Goal: Complete application form

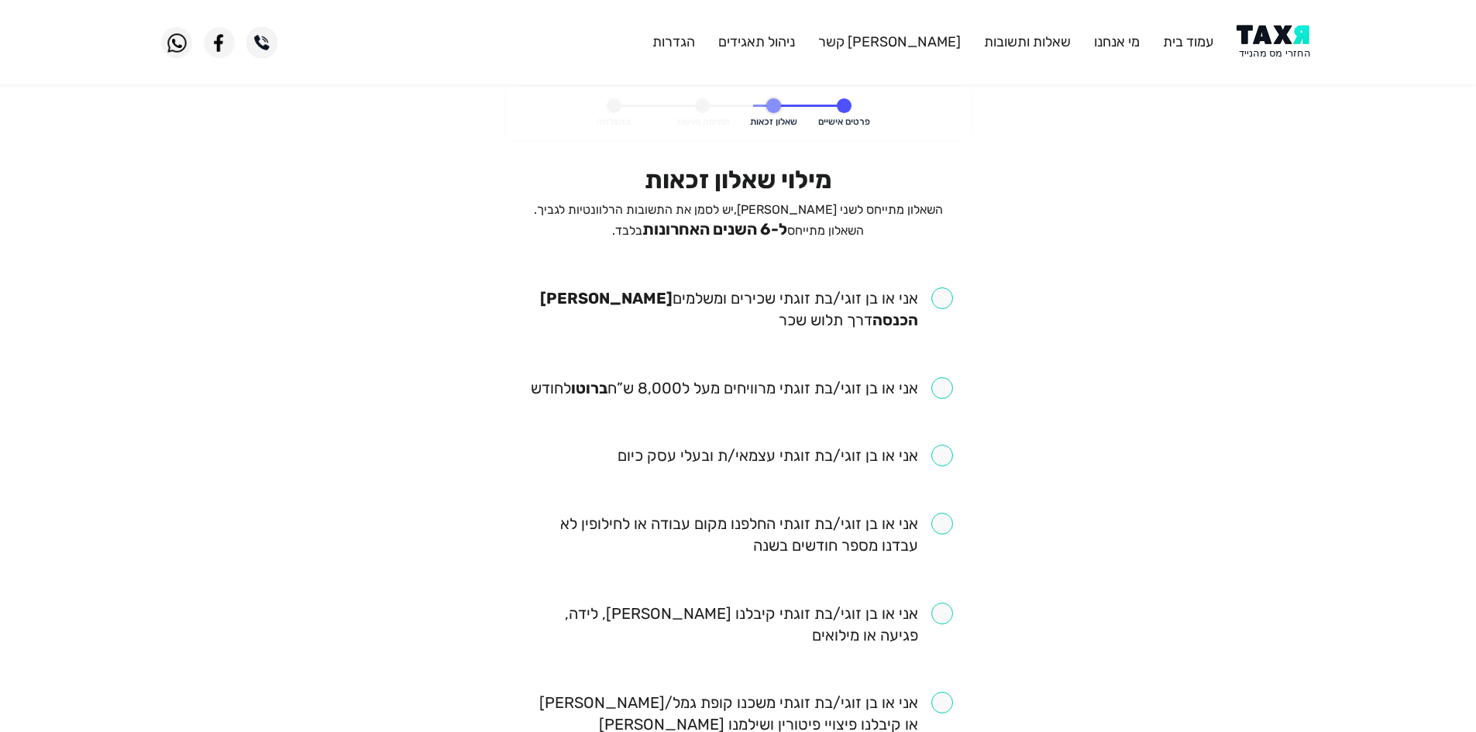
click at [787, 233] on span "ל-6 השנים האחרונות" at bounding box center [714, 229] width 145 height 19
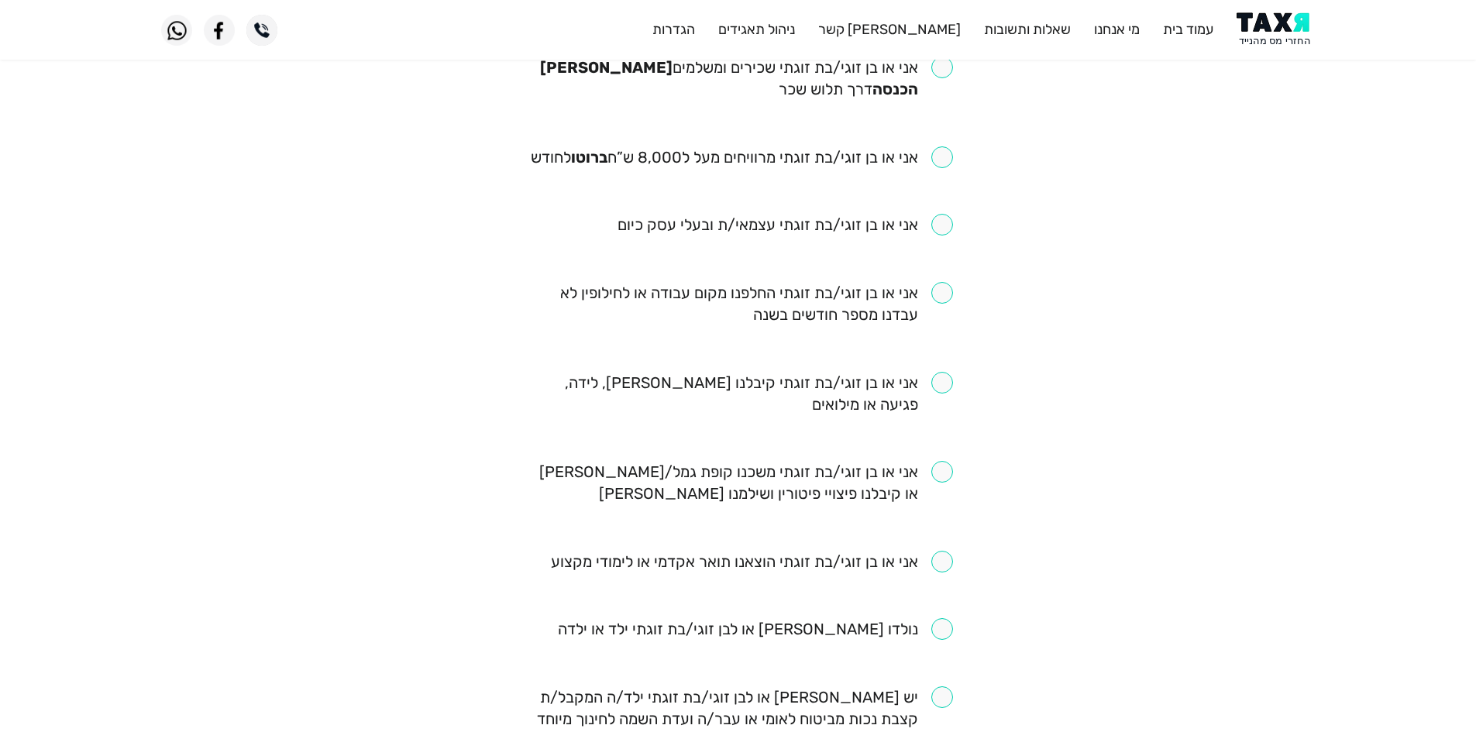
scroll to position [232, 0]
click at [906, 92] on input "checkbox" at bounding box center [738, 76] width 429 height 43
checkbox input "true"
click at [898, 153] on input "checkbox" at bounding box center [742, 156] width 422 height 22
checkbox input "true"
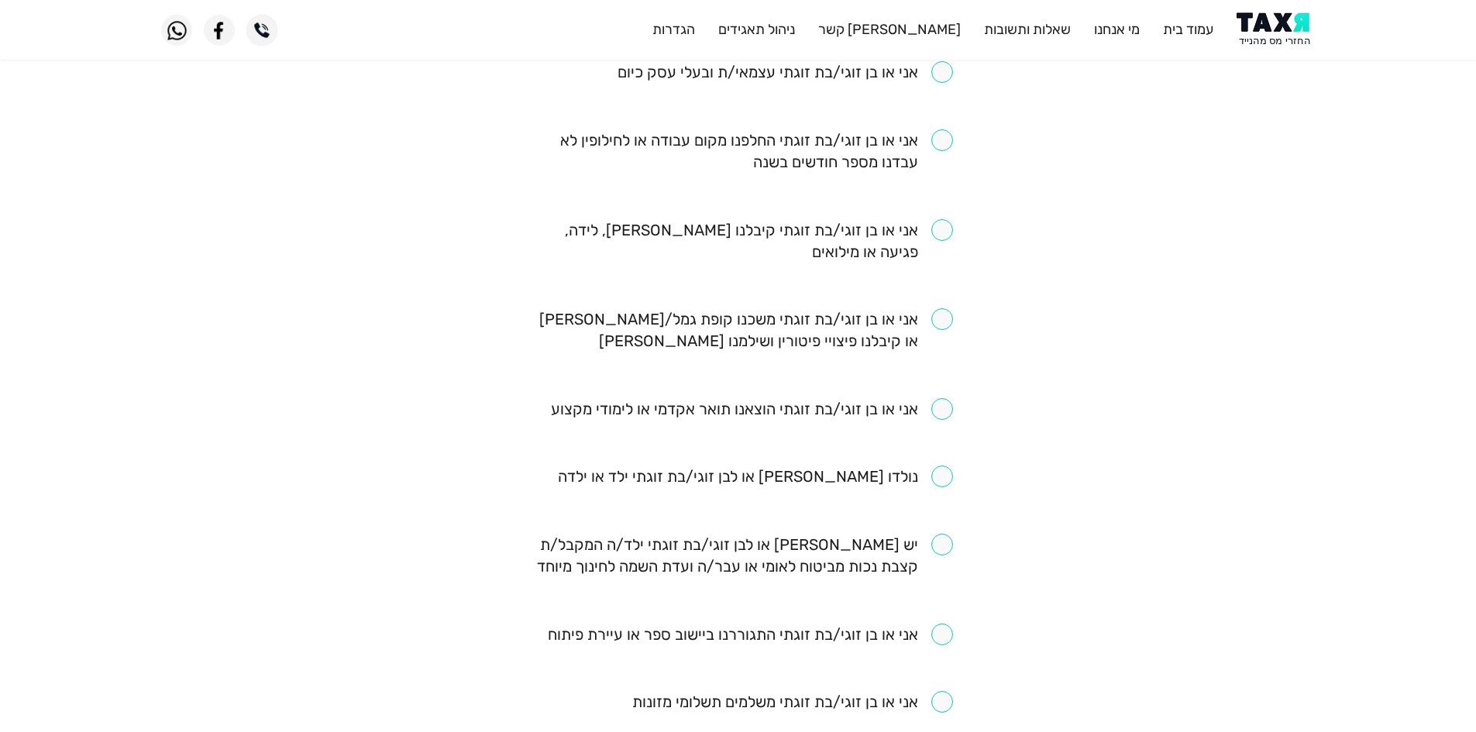
scroll to position [387, 0]
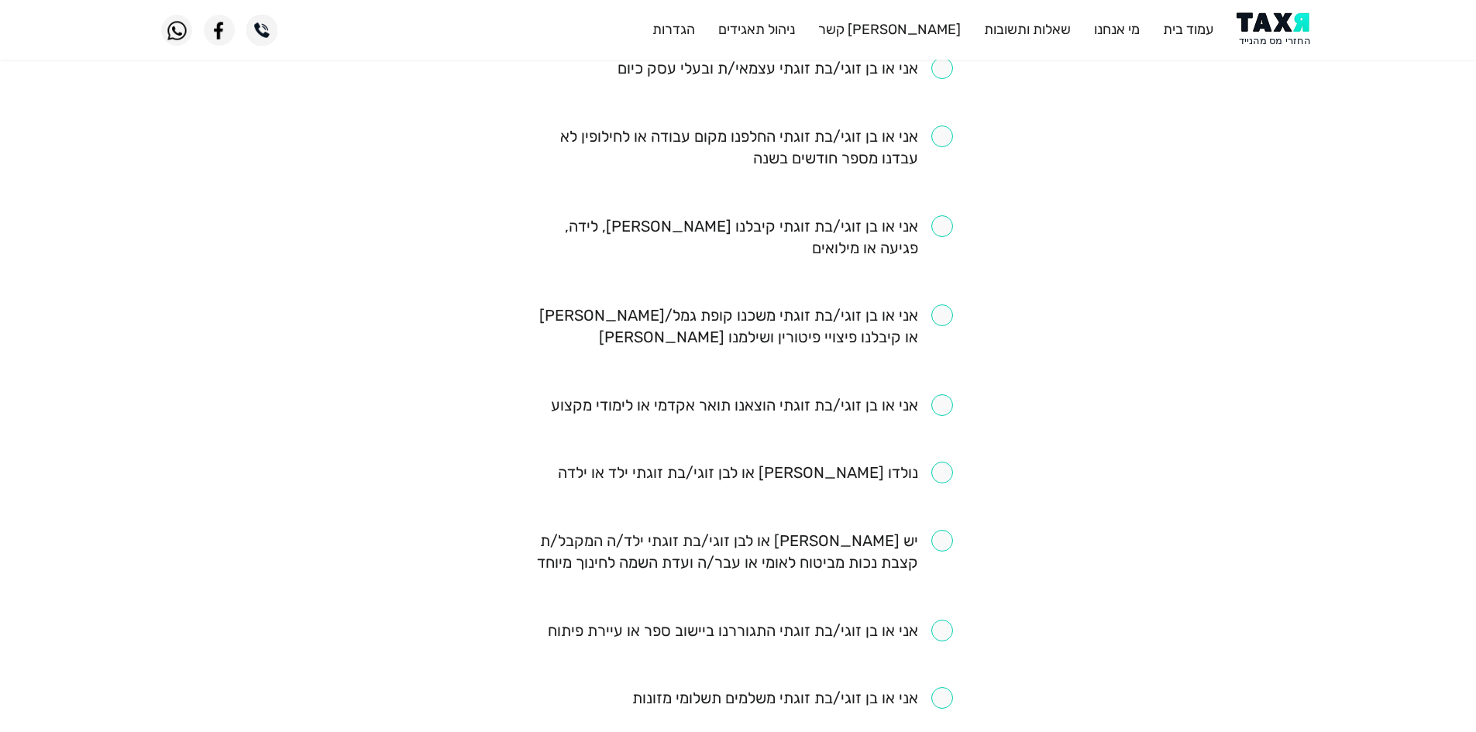
click at [899, 476] on input "checkbox" at bounding box center [755, 473] width 395 height 22
checkbox input "true"
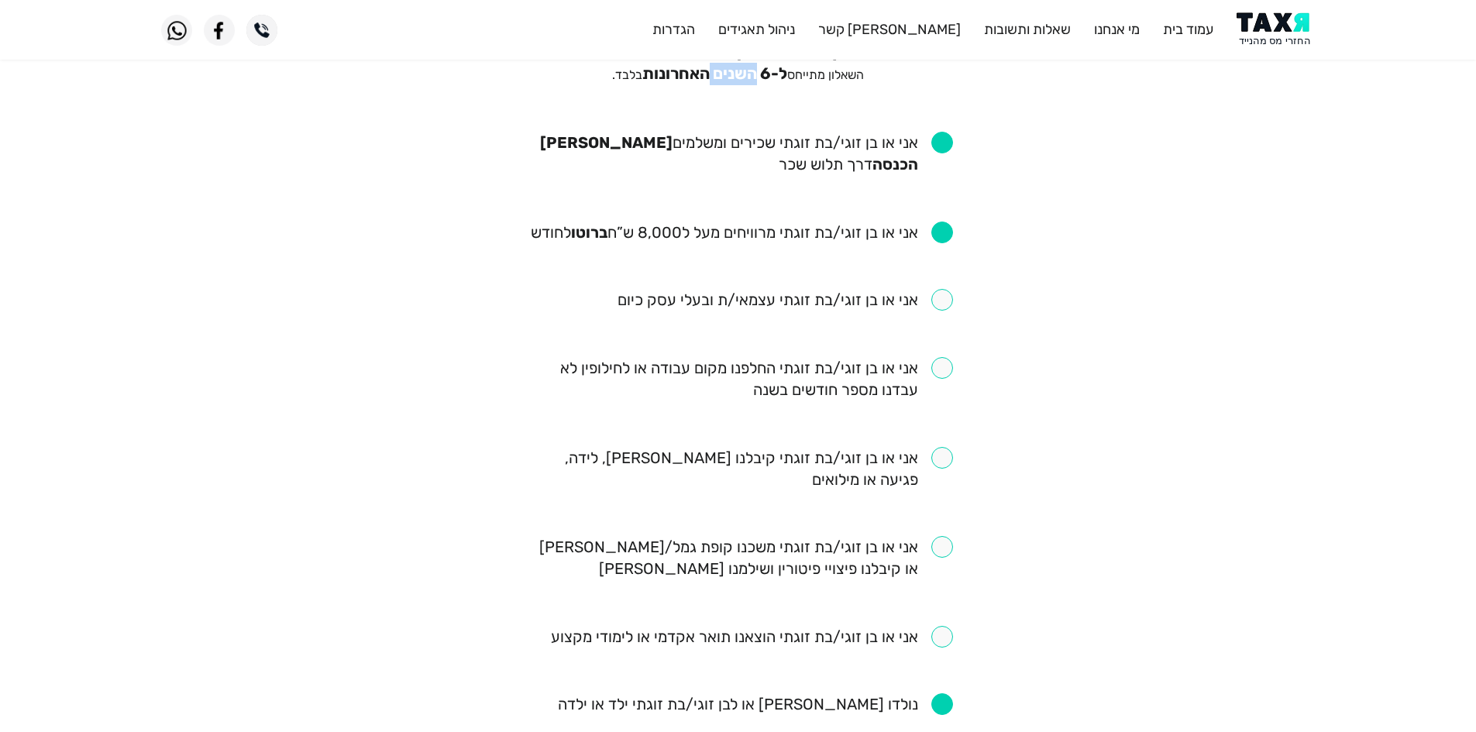
scroll to position [155, 0]
click at [833, 462] on input "checkbox" at bounding box center [738, 469] width 429 height 43
checkbox input "true"
click at [904, 375] on input "checkbox" at bounding box center [738, 379] width 429 height 43
checkbox input "true"
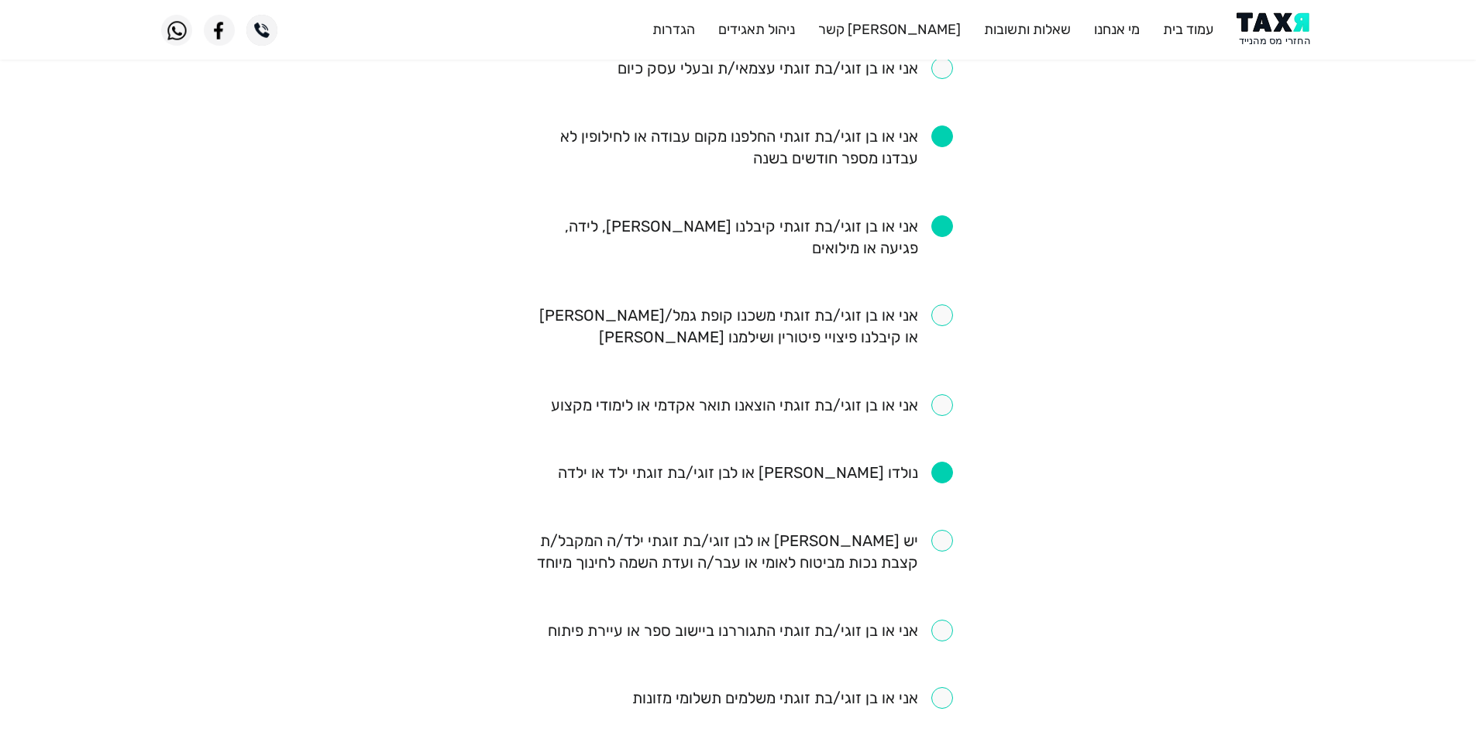
scroll to position [465, 0]
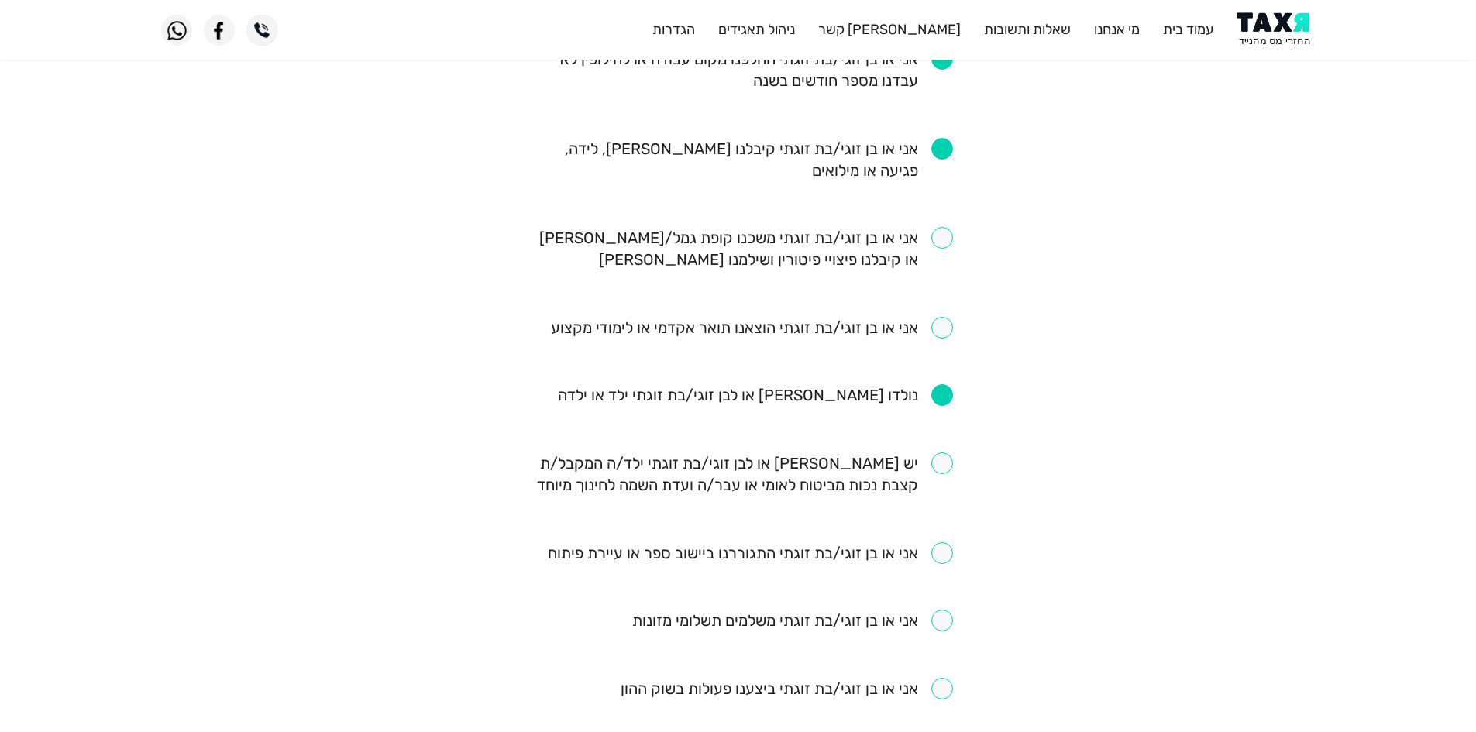
click at [943, 236] on input "checkbox" at bounding box center [738, 248] width 429 height 43
checkbox input "true"
click at [911, 327] on input "checkbox" at bounding box center [752, 328] width 402 height 22
checkbox input "true"
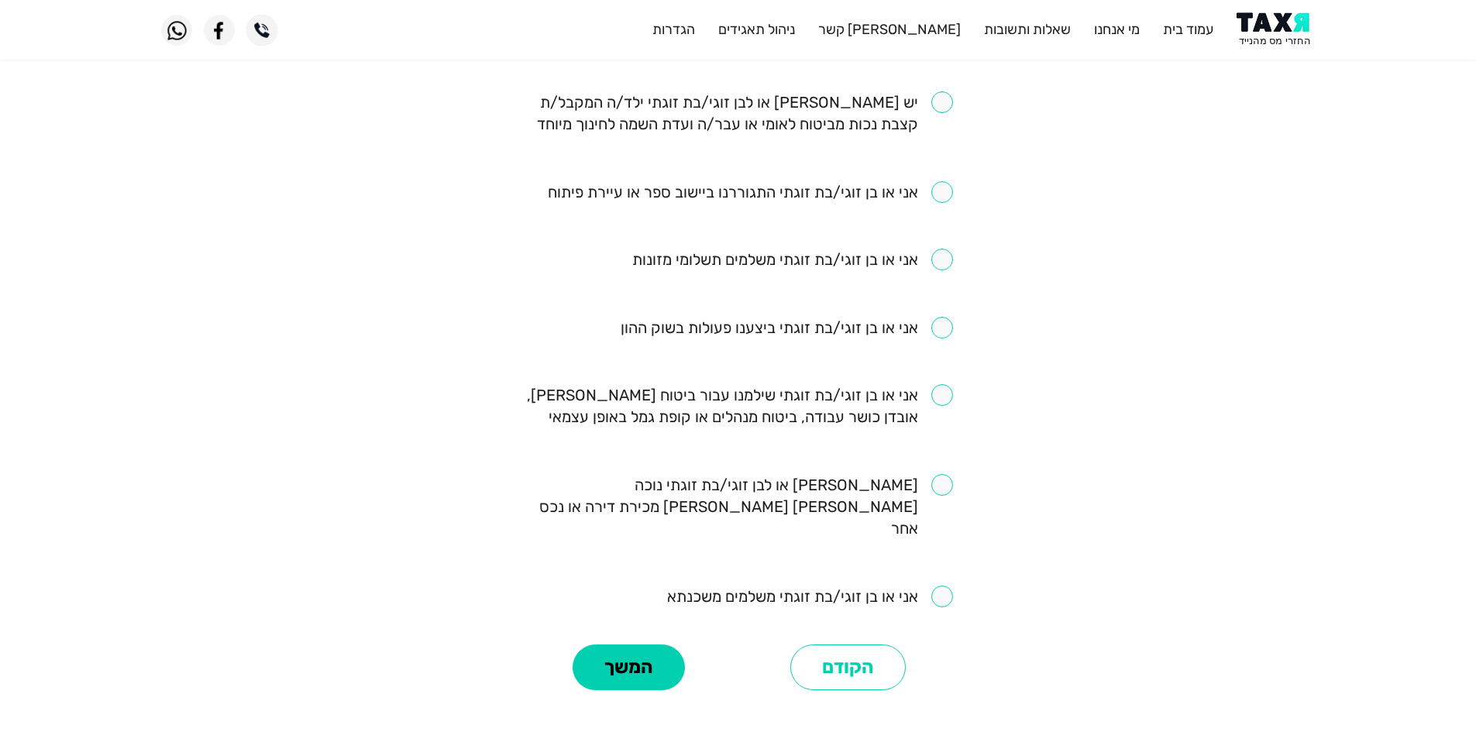
scroll to position [847, 0]
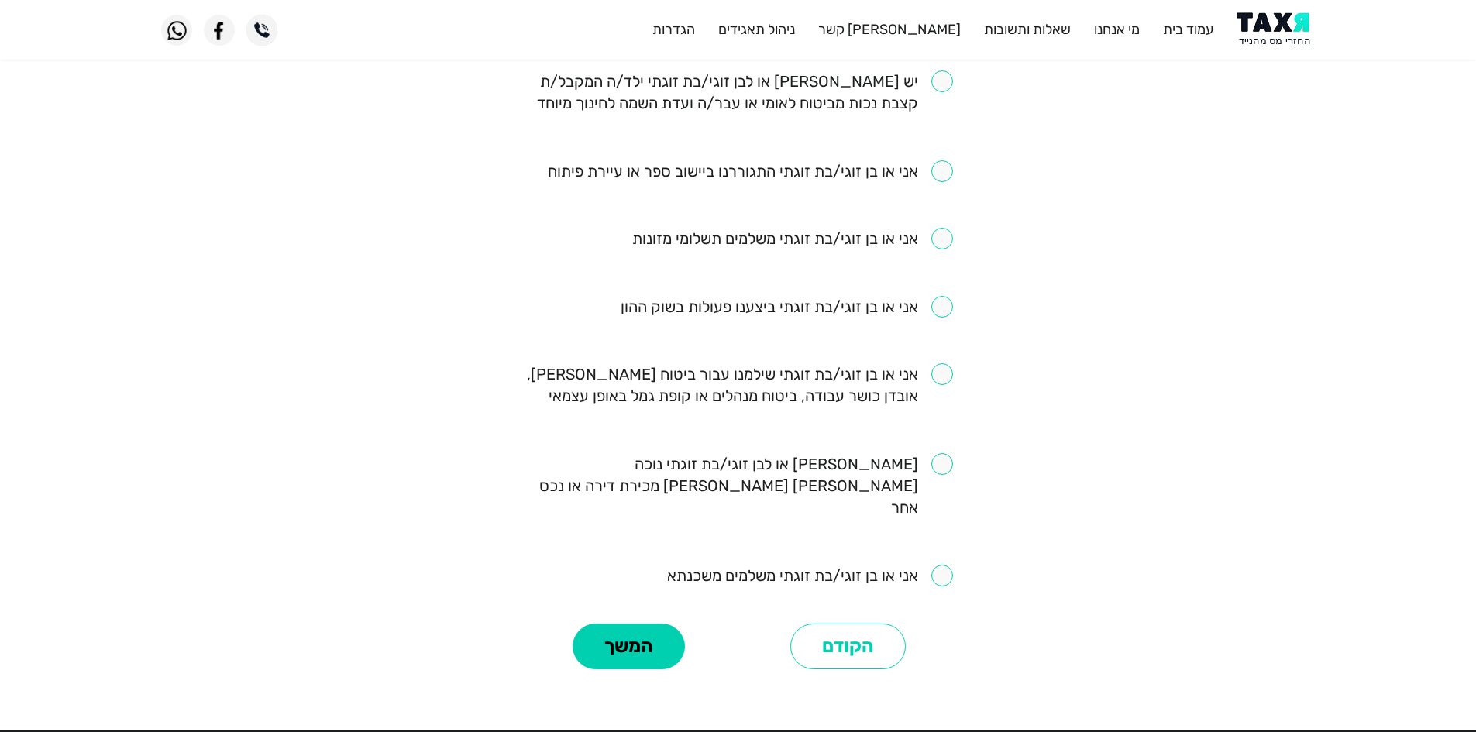
click at [946, 370] on input "checkbox" at bounding box center [738, 384] width 429 height 43
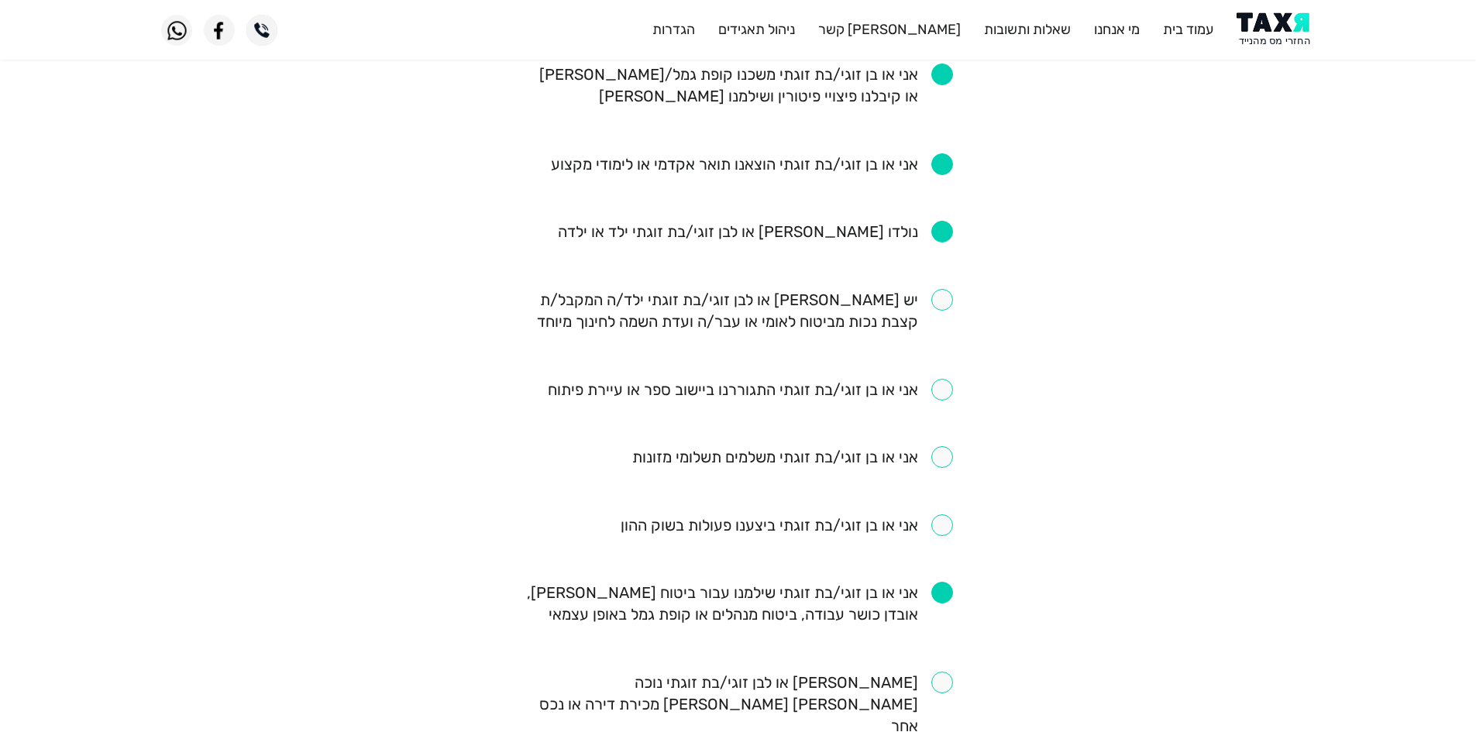
scroll to position [614, 0]
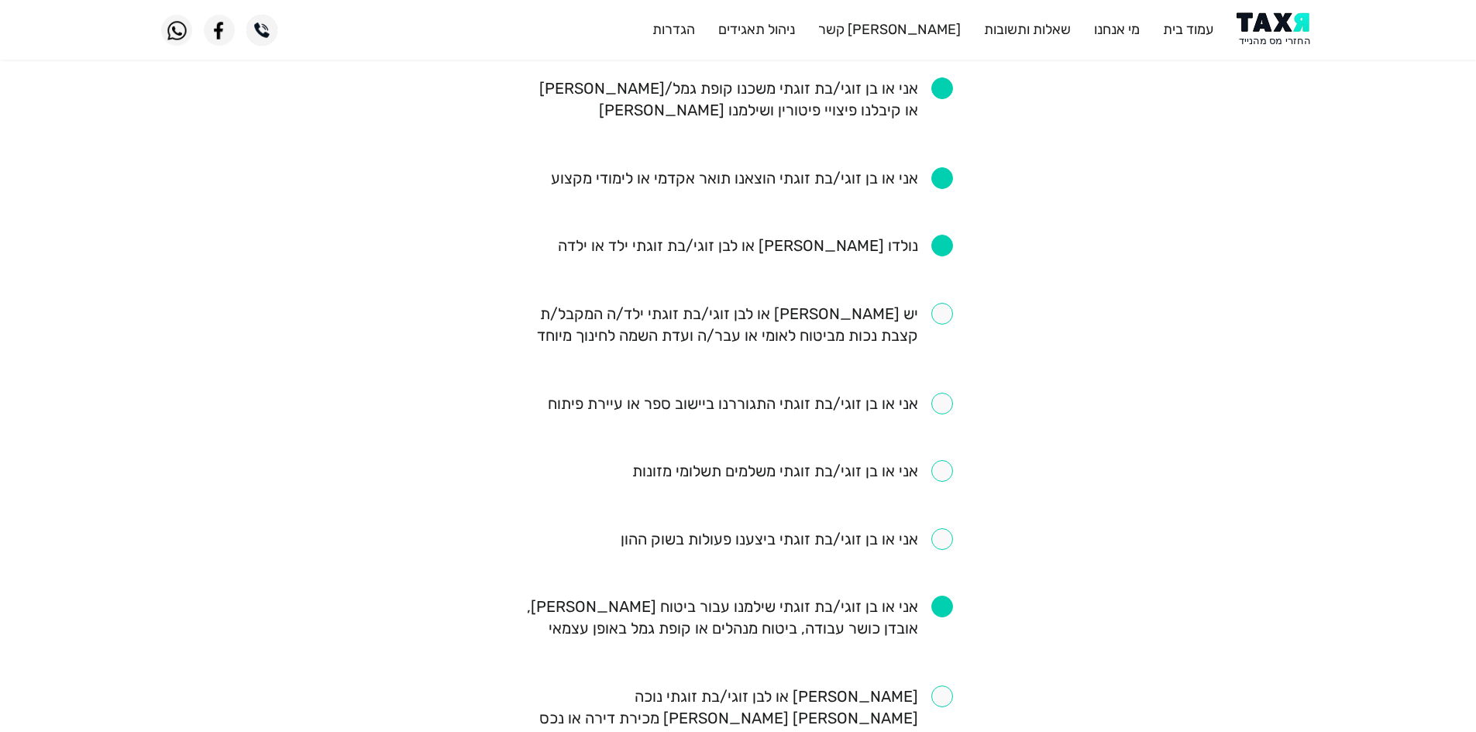
click at [949, 607] on input "checkbox" at bounding box center [738, 617] width 429 height 43
checkbox input "false"
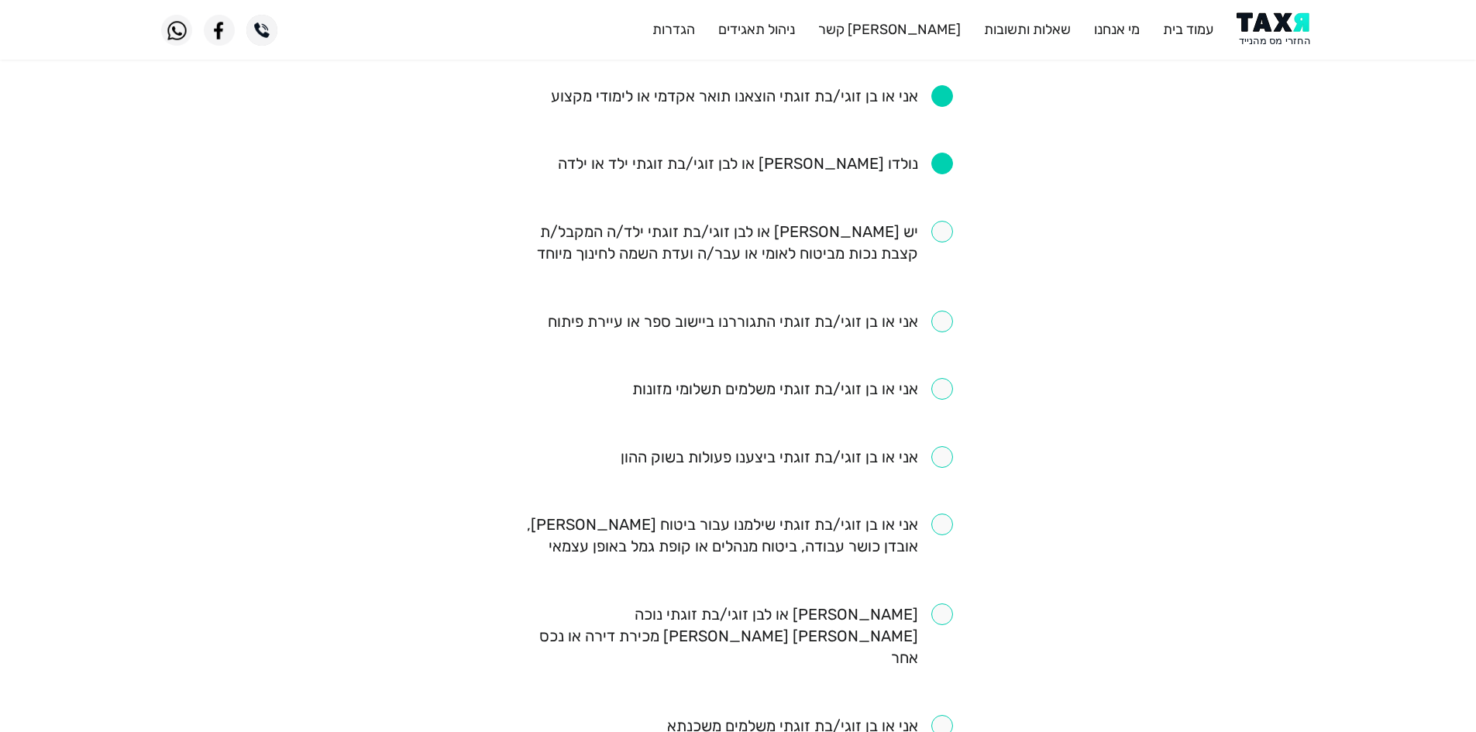
scroll to position [924, 0]
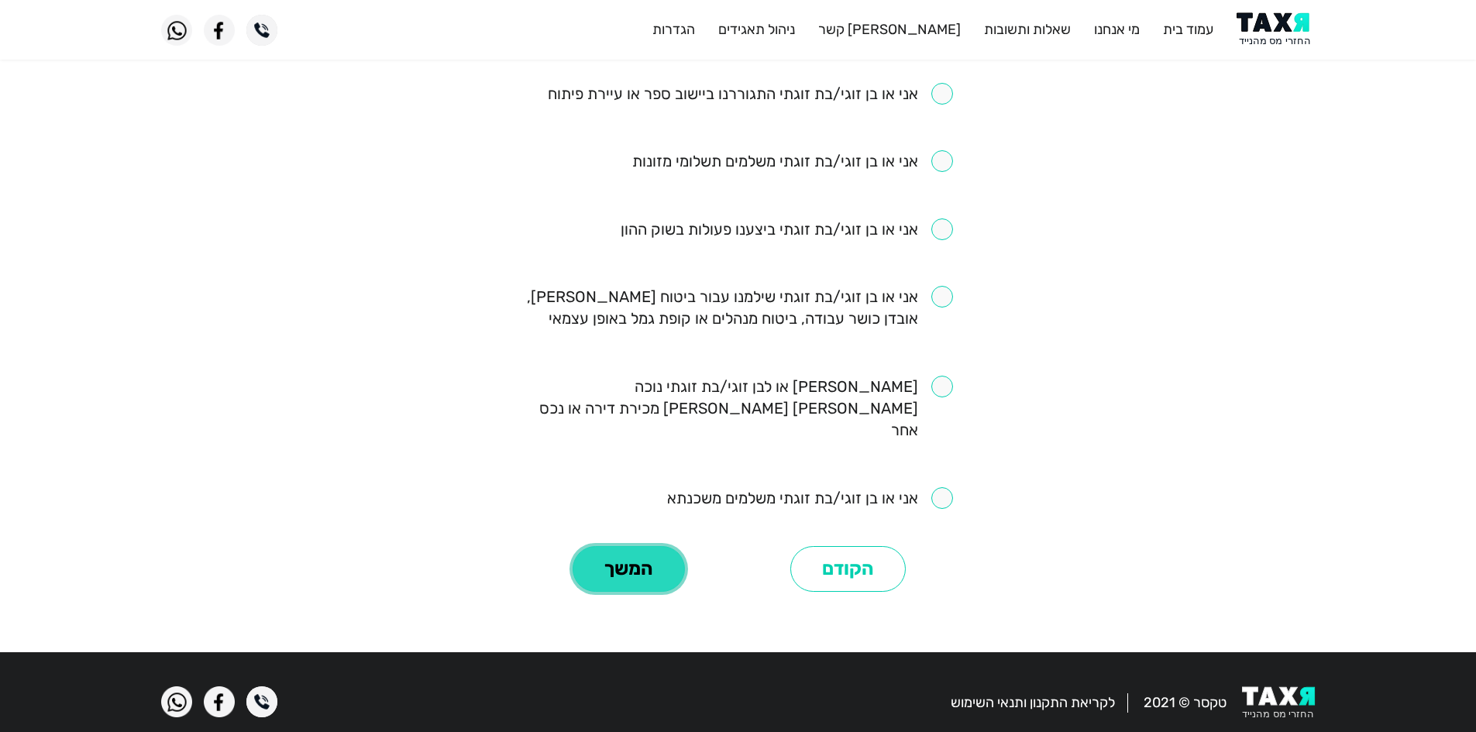
click at [631, 548] on button "המשך" at bounding box center [628, 569] width 112 height 46
